Goal: Information Seeking & Learning: Learn about a topic

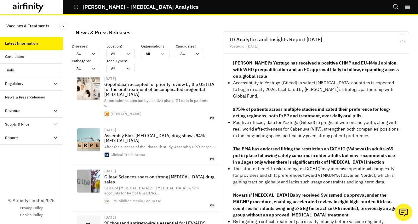
scroll to position [496, 189]
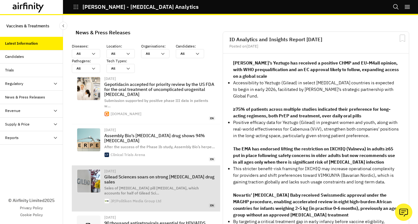
click at [152, 175] on p "Gilead Sciences soars on strong HIV drug sales" at bounding box center [159, 180] width 111 height 10
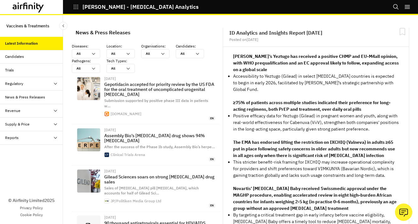
scroll to position [7, 0]
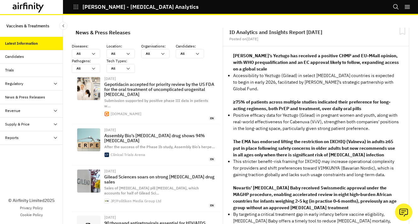
click at [273, 75] on p "Accessibility to Yeztugo (Gilead) in select low-income countries is expected to…" at bounding box center [316, 82] width 166 height 20
copy p "Yeztugo"
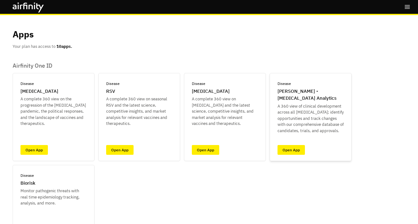
click at [307, 96] on p "[PERSON_NAME] - [MEDICAL_DATA] Analytics" at bounding box center [311, 95] width 66 height 14
click at [295, 147] on link "Open App" at bounding box center [291, 150] width 27 height 10
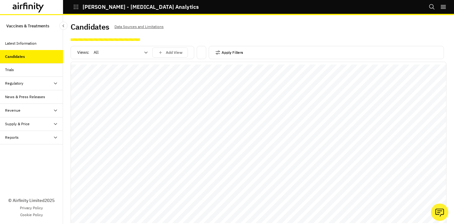
click at [221, 52] on button "Apply Filters" at bounding box center [229, 53] width 28 height 10
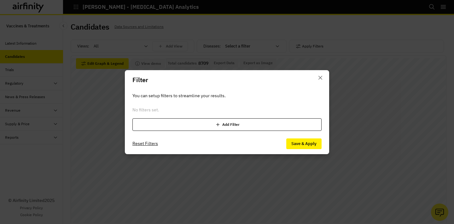
click at [235, 58] on div "Filter You can setup filters to streamline your results. No filters set. Add Fi…" at bounding box center [227, 112] width 454 height 224
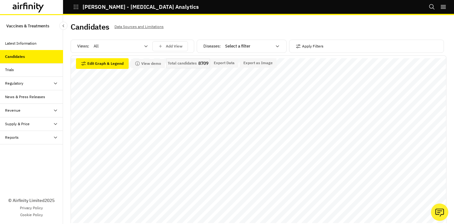
click at [236, 47] on div at bounding box center [248, 47] width 47 height 8
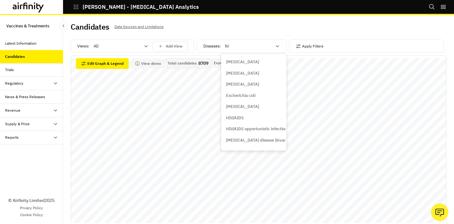
type input "hiv"
click at [244, 65] on div "HIV" at bounding box center [253, 61] width 63 height 11
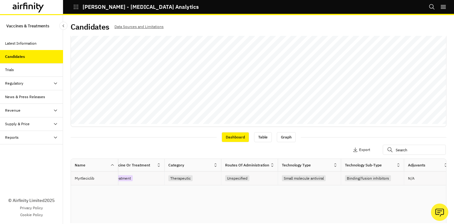
scroll to position [0, 285]
